Goal: Task Accomplishment & Management: Use online tool/utility

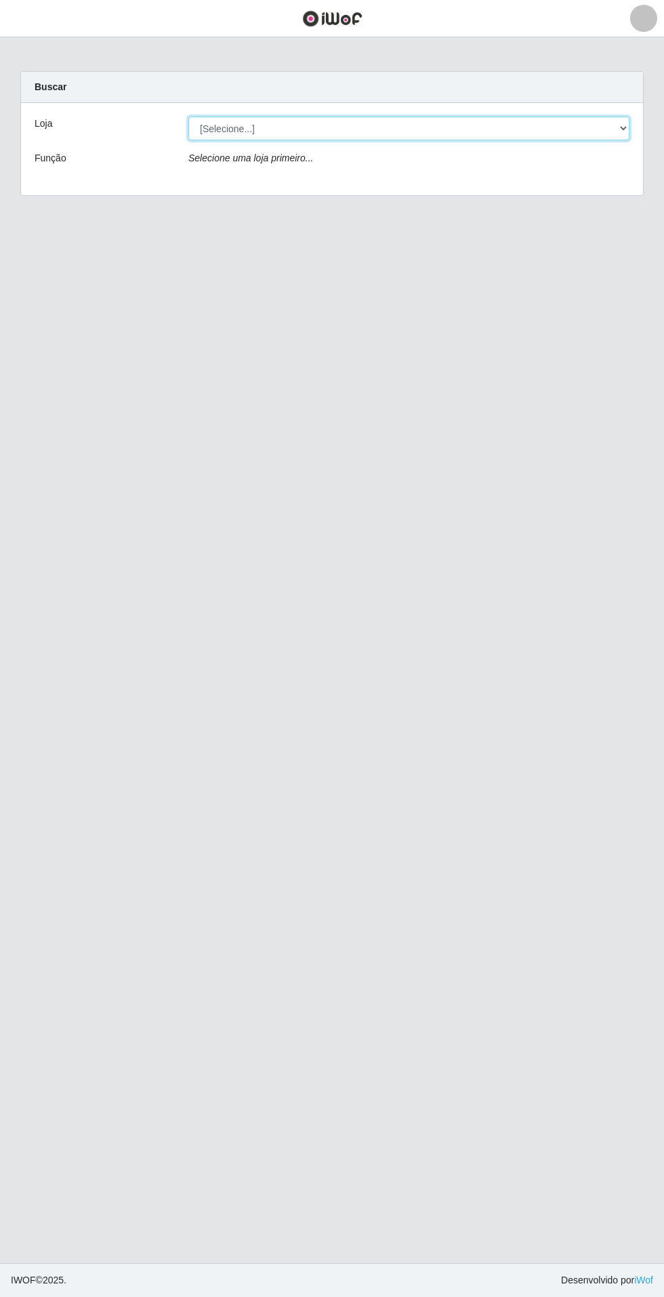
click at [595, 128] on select "[Selecione...] Atacado Vem - Loja 31 [GEOGRAPHIC_DATA]" at bounding box center [408, 129] width 441 height 24
select select "437"
click at [188, 117] on select "[Selecione...] Atacado Vem - Loja 31 [GEOGRAPHIC_DATA]" at bounding box center [408, 129] width 441 height 24
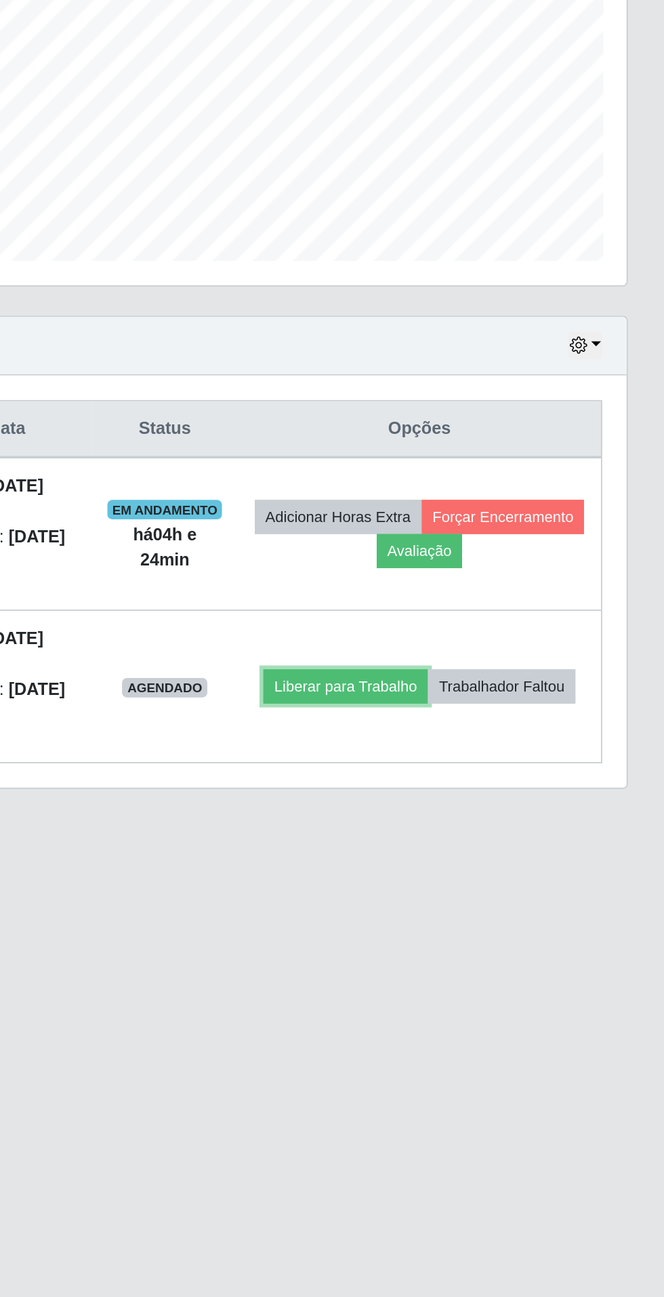
click at [533, 712] on button "Liberar para Trabalho" at bounding box center [487, 721] width 92 height 19
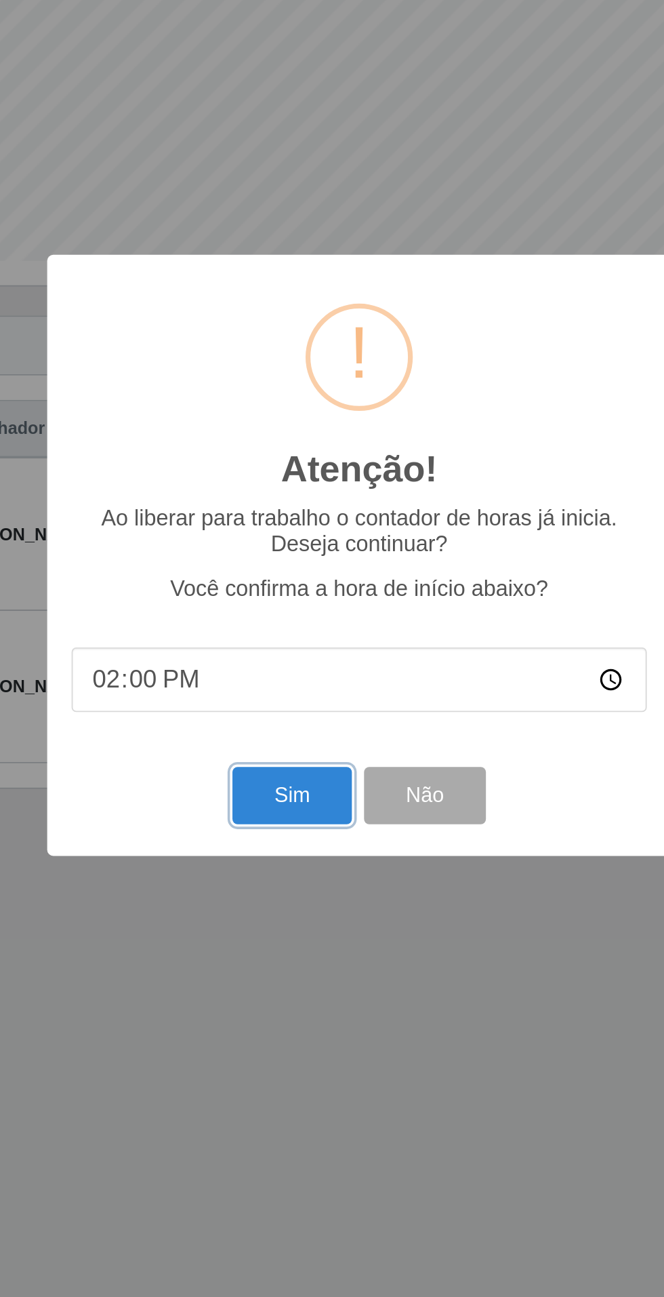
click at [293, 798] on button "Sim" at bounding box center [295, 782] width 66 height 32
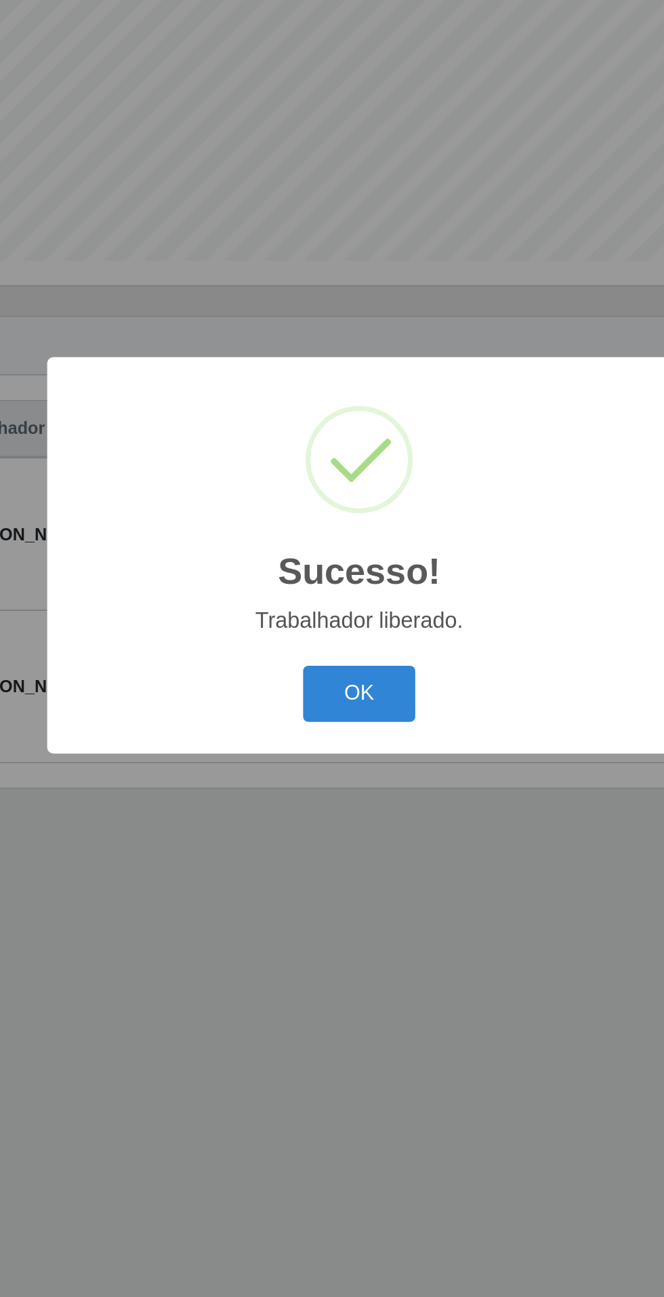
click at [344, 742] on button "OK" at bounding box center [332, 726] width 63 height 32
